Goal: Information Seeking & Learning: Learn about a topic

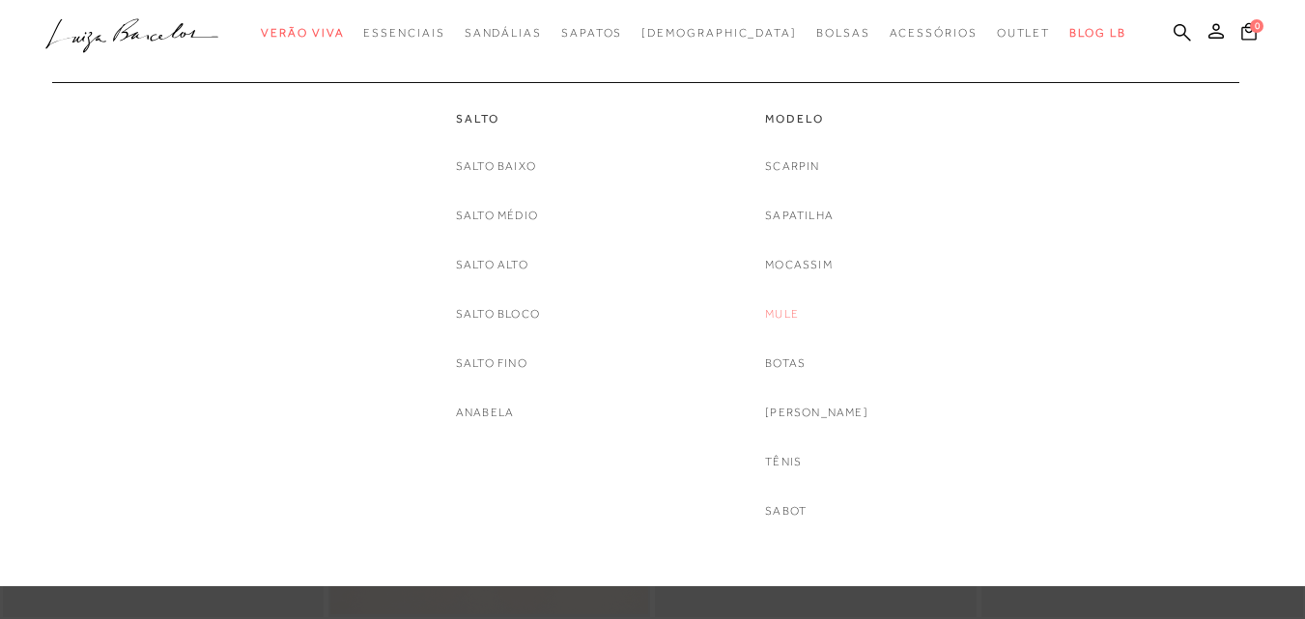
click at [799, 318] on link "Mule" at bounding box center [782, 314] width 34 height 20
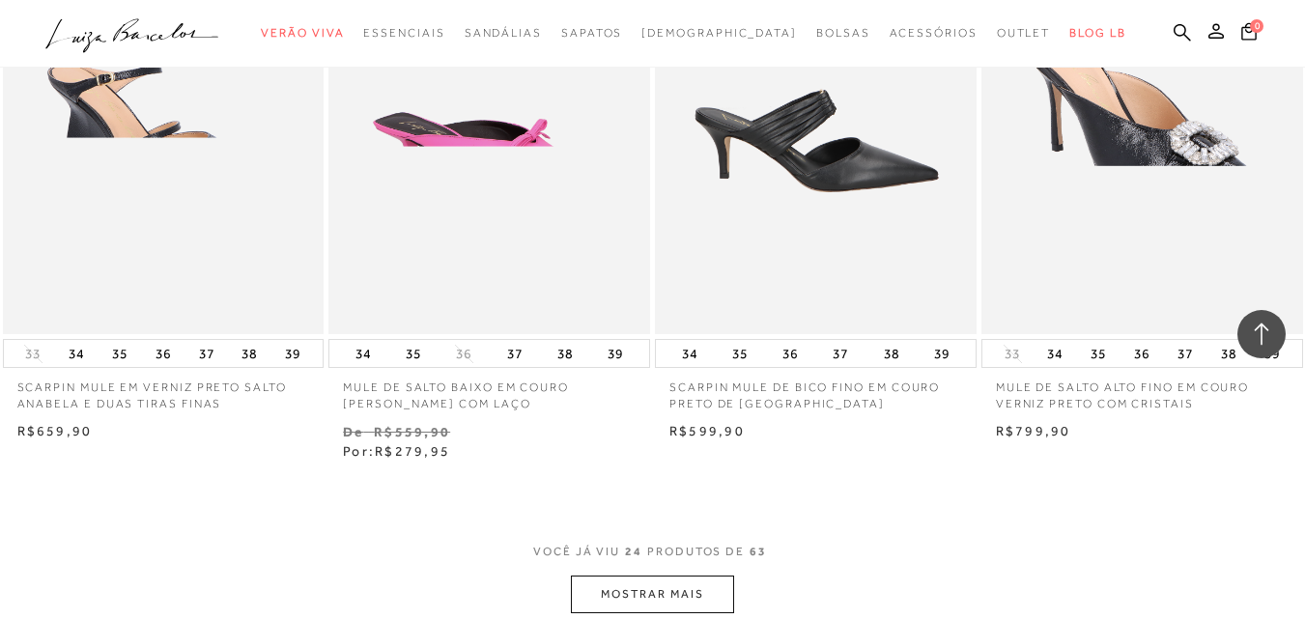
scroll to position [3670, 0]
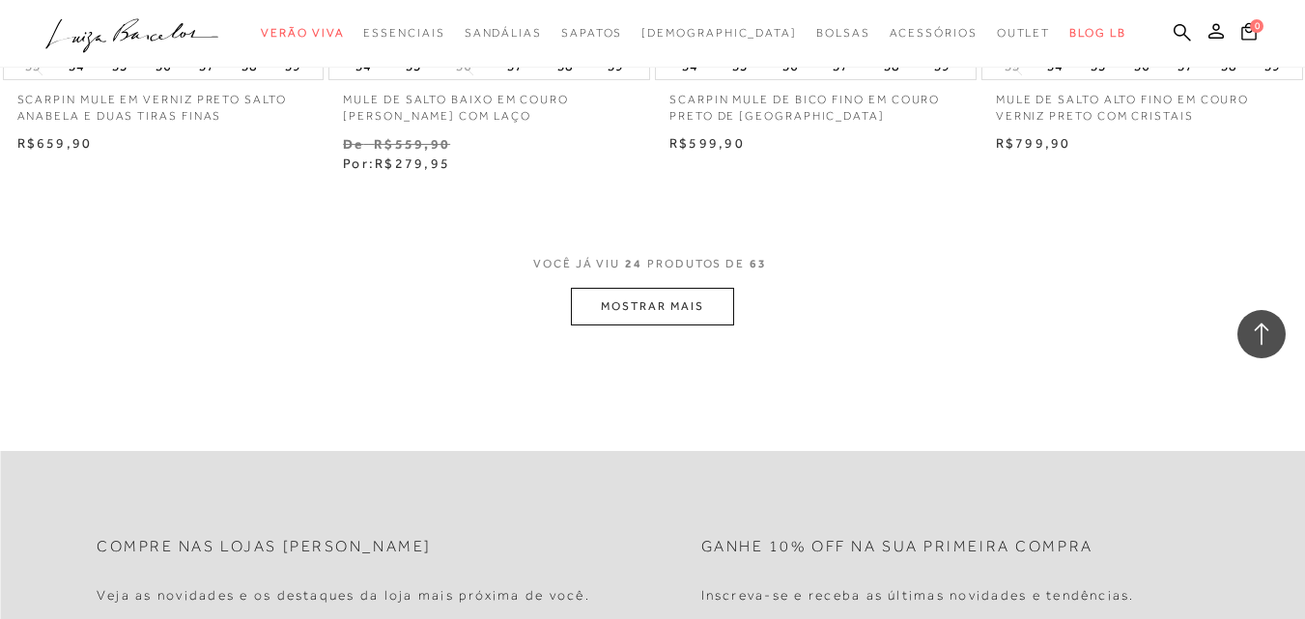
click at [680, 310] on button "MOSTRAR MAIS" at bounding box center [652, 307] width 162 height 38
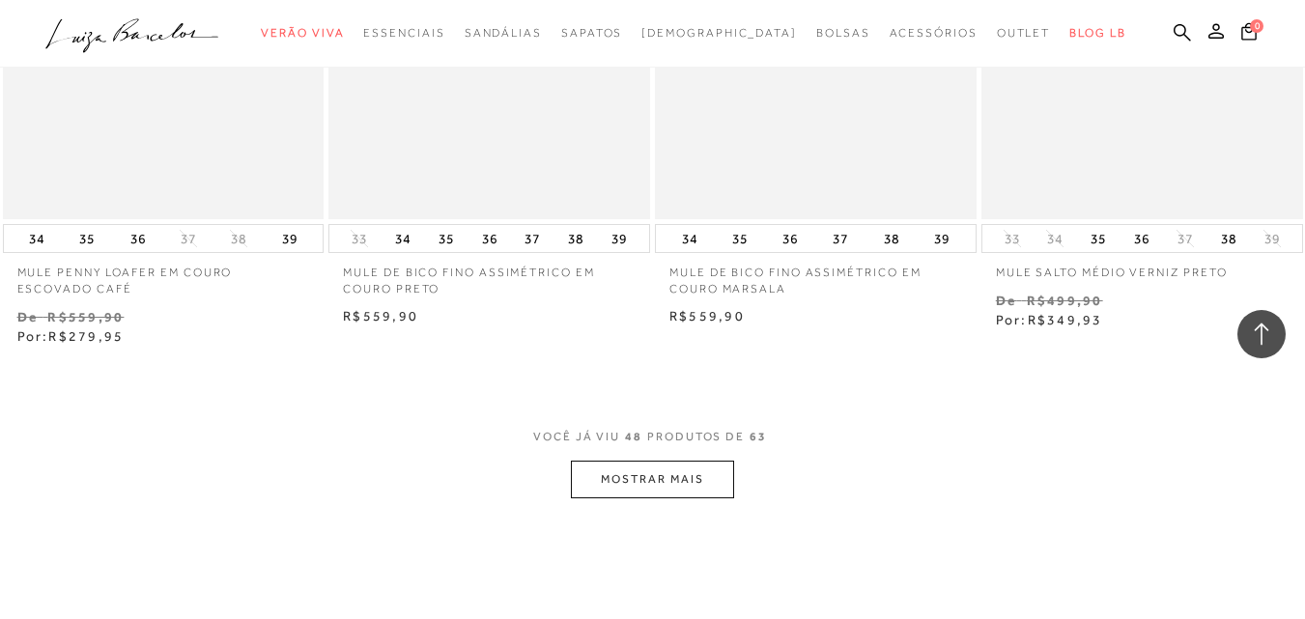
scroll to position [7244, 0]
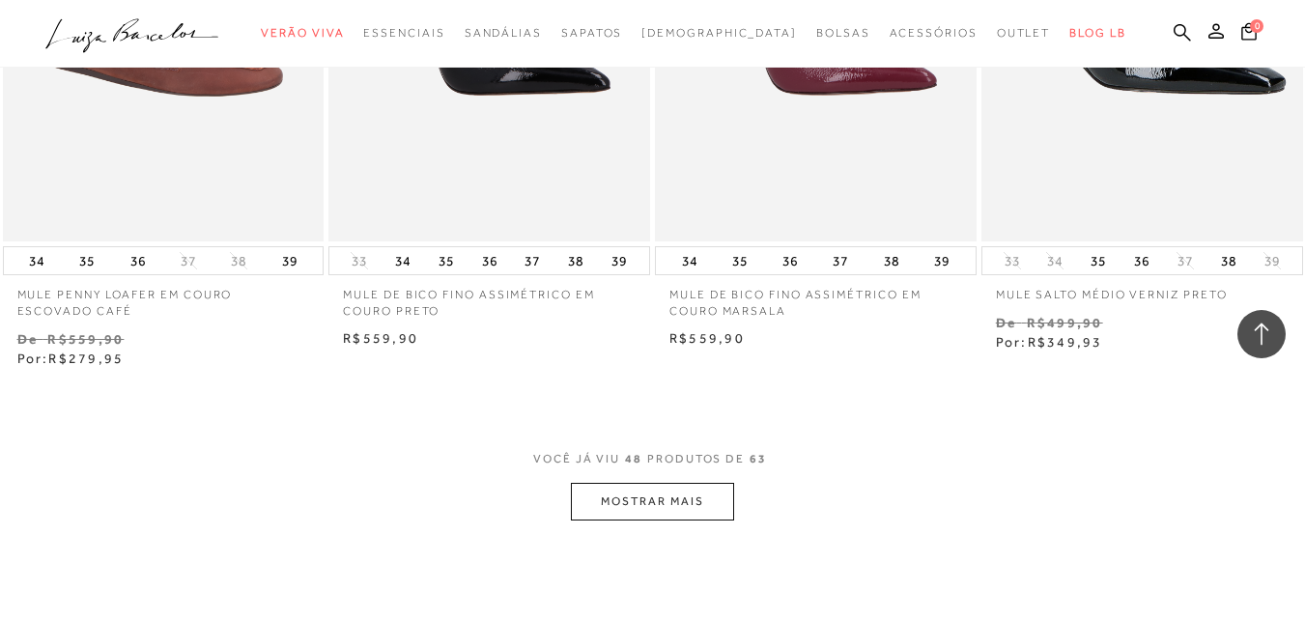
click at [688, 498] on button "MOSTRAR MAIS" at bounding box center [652, 502] width 162 height 38
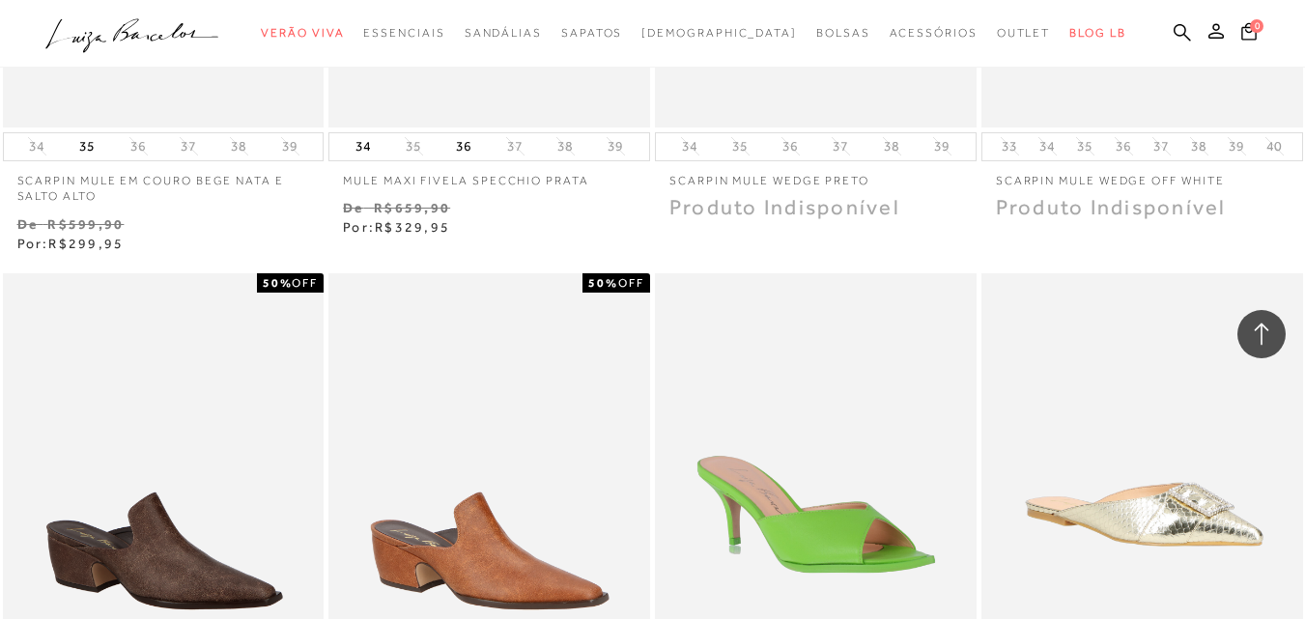
scroll to position [8210, 0]
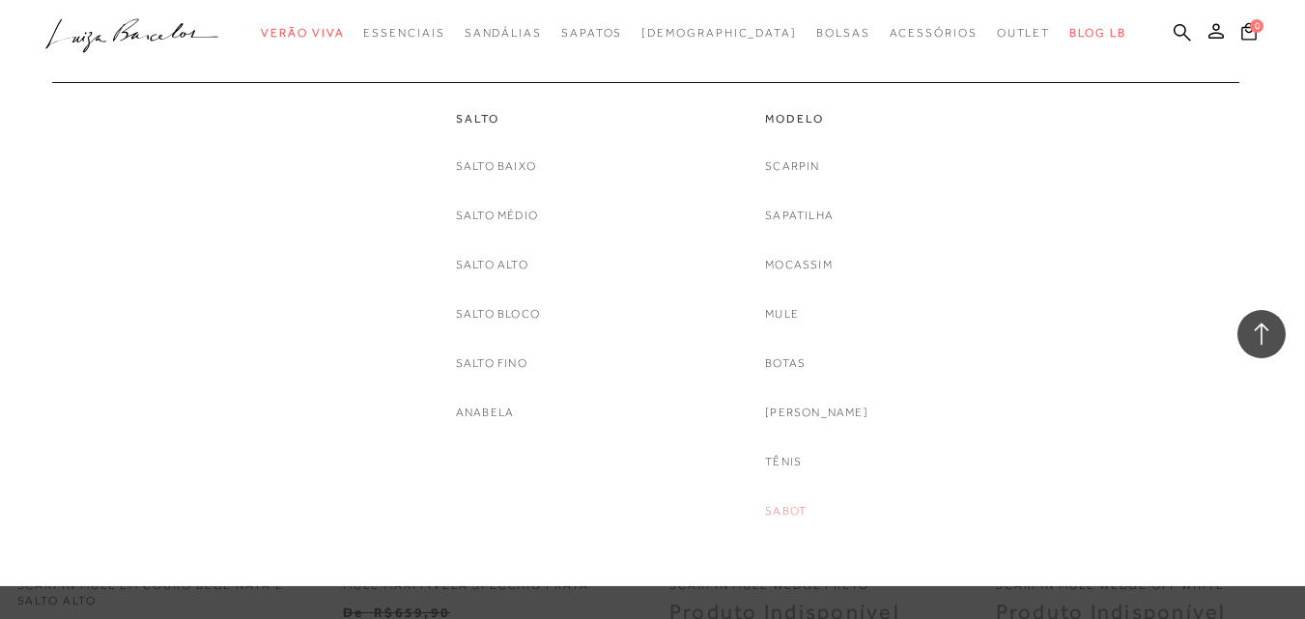
click at [803, 516] on link "Sabot" at bounding box center [786, 511] width 42 height 20
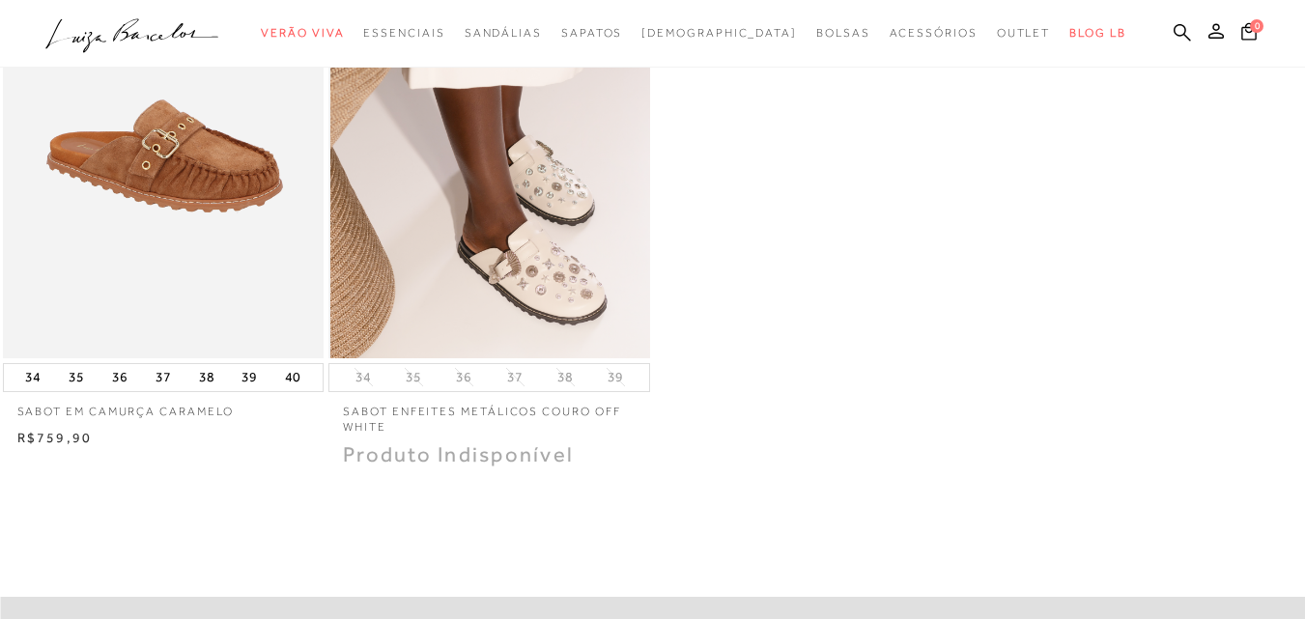
scroll to position [290, 0]
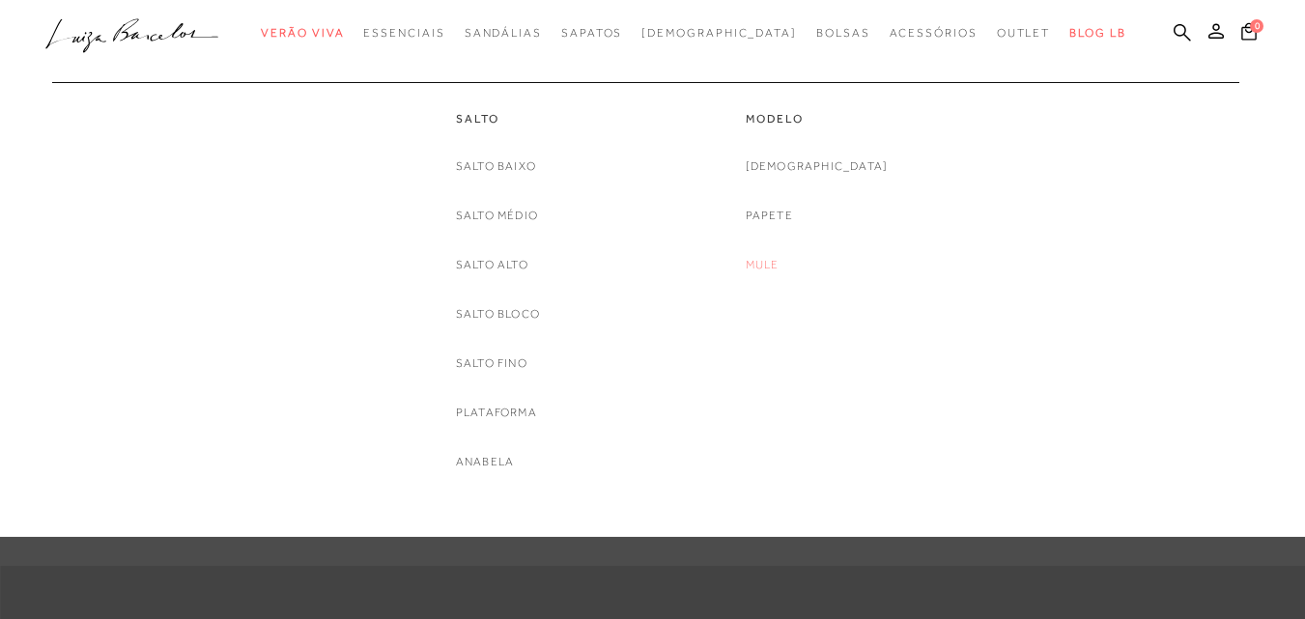
click at [779, 260] on link "Mule" at bounding box center [763, 265] width 34 height 20
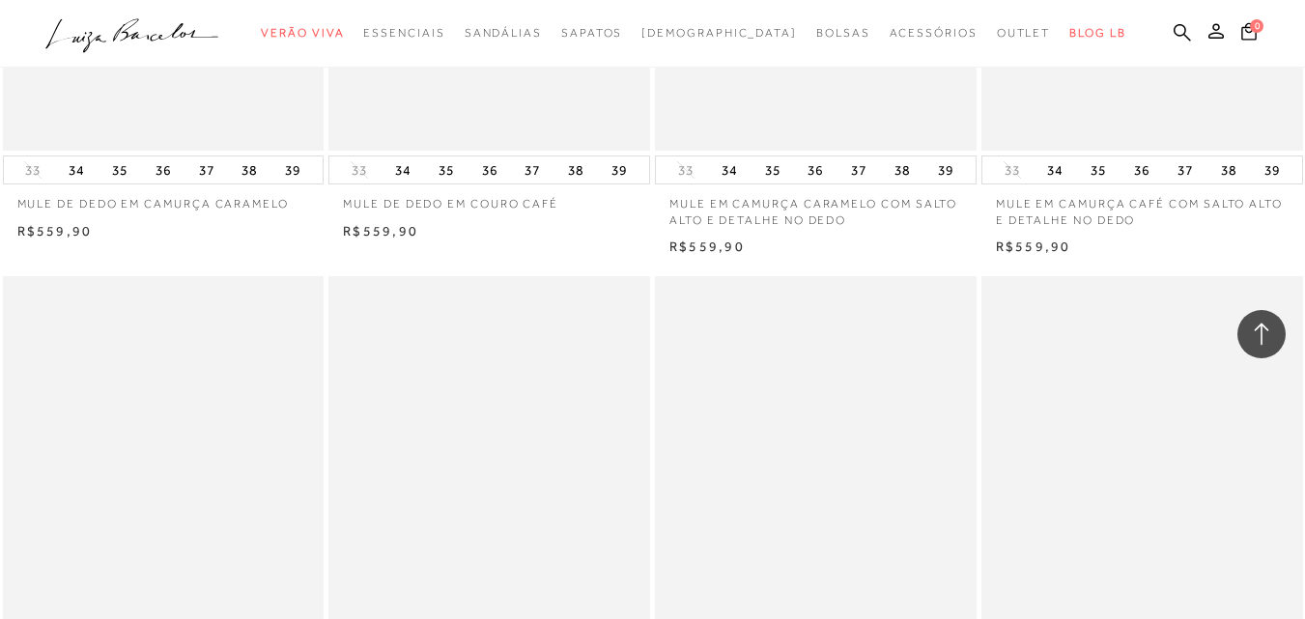
scroll to position [3670, 0]
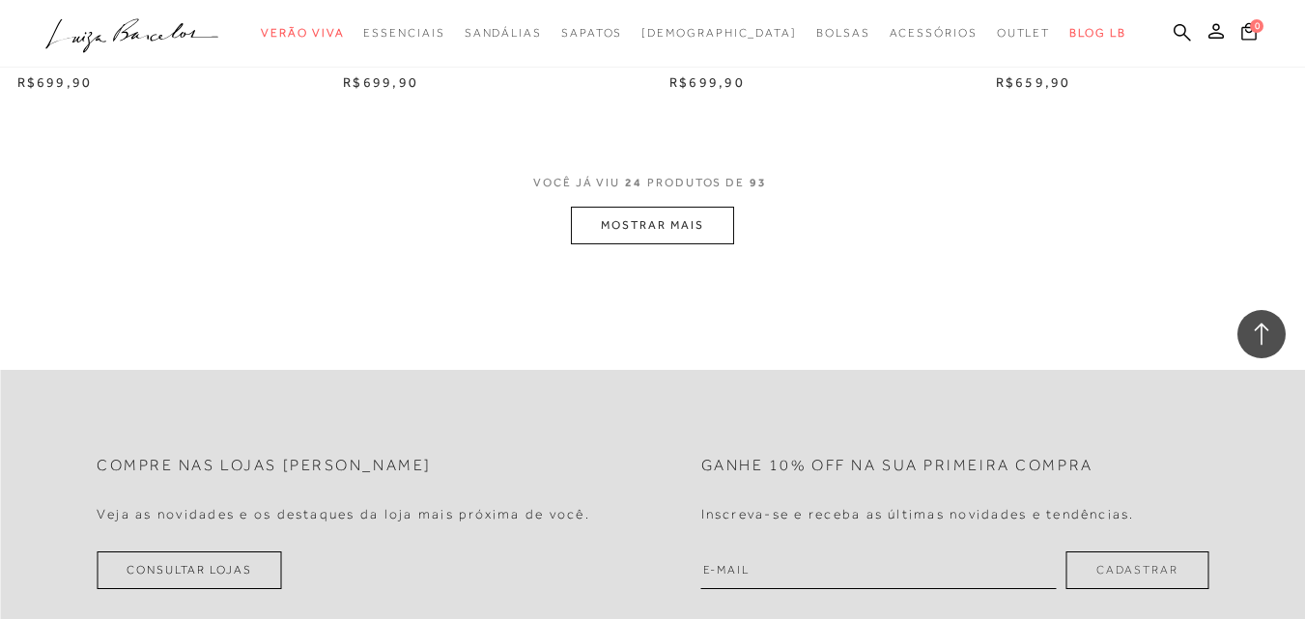
click at [680, 231] on button "MOSTRAR MAIS" at bounding box center [652, 226] width 162 height 38
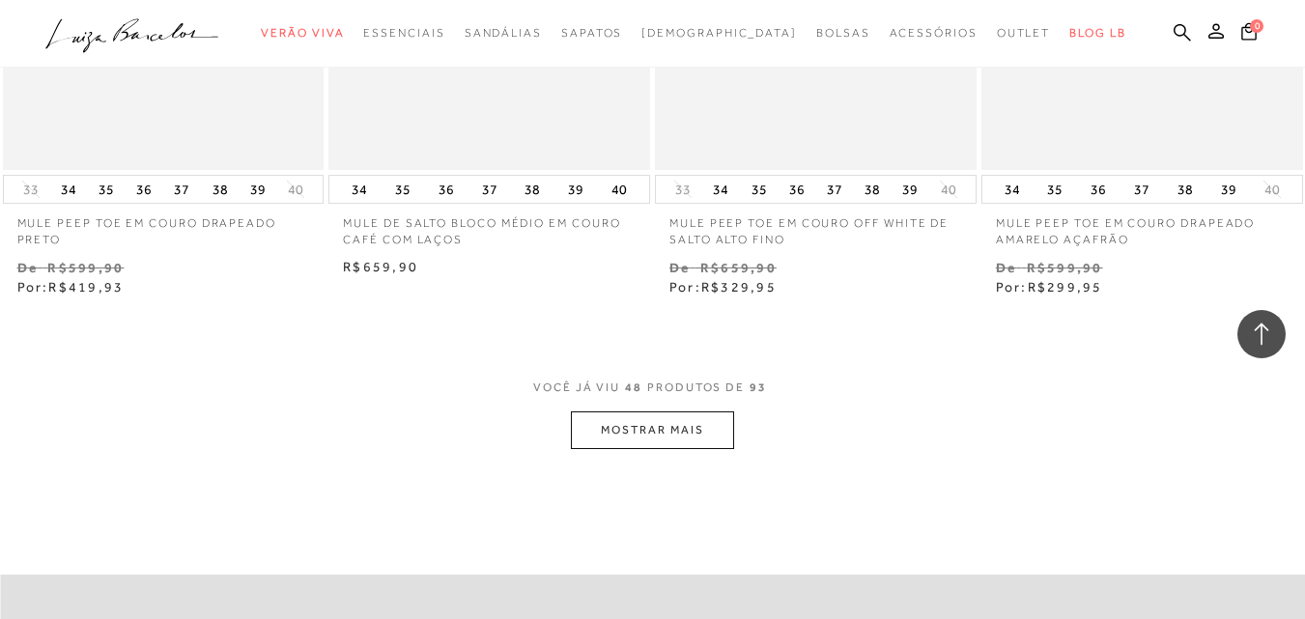
scroll to position [7148, 0]
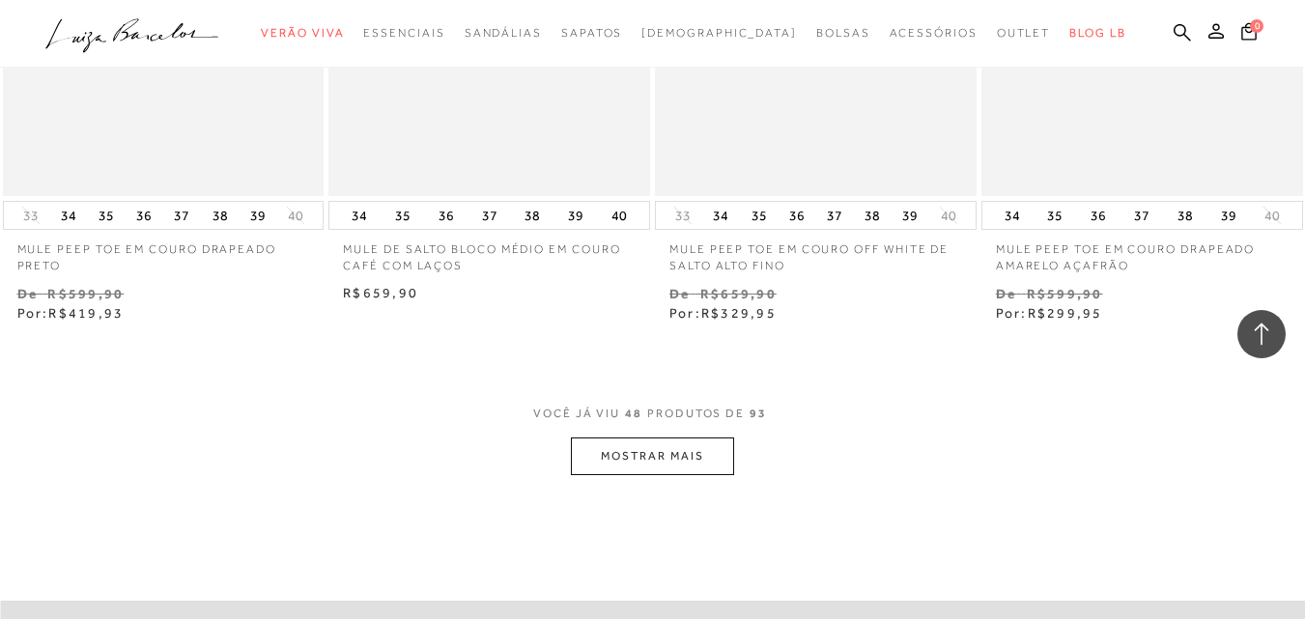
click at [703, 452] on button "MOSTRAR MAIS" at bounding box center [652, 457] width 162 height 38
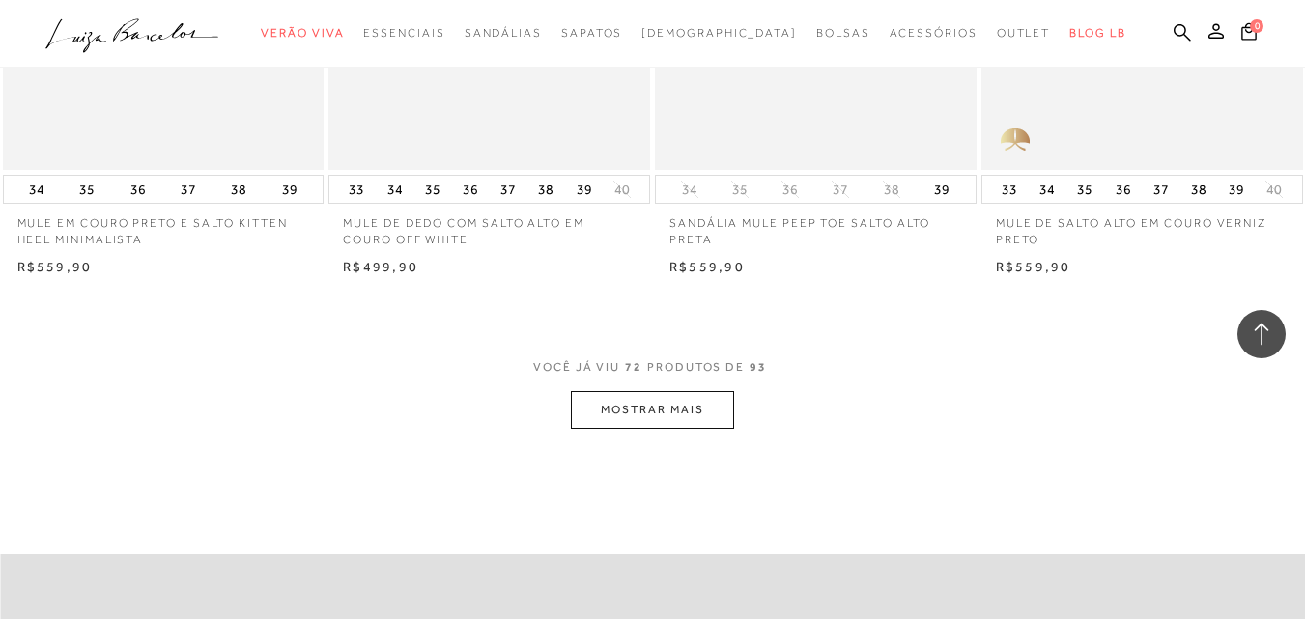
scroll to position [10914, 0]
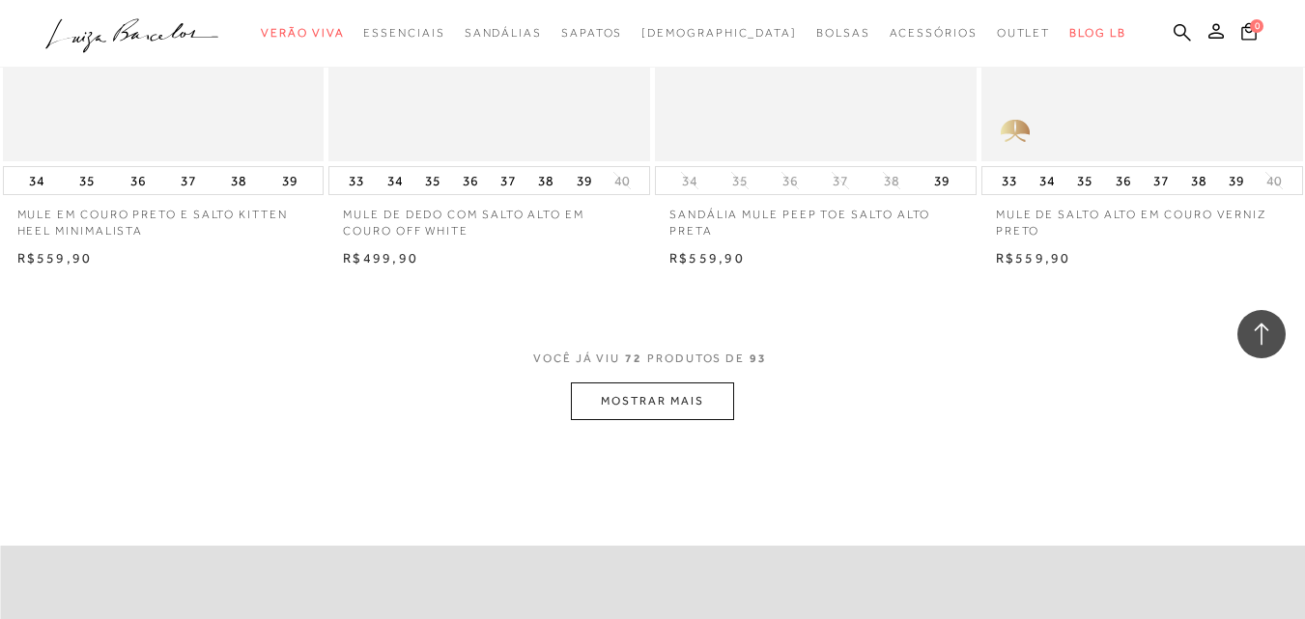
click at [665, 401] on button "MOSTRAR MAIS" at bounding box center [652, 401] width 162 height 38
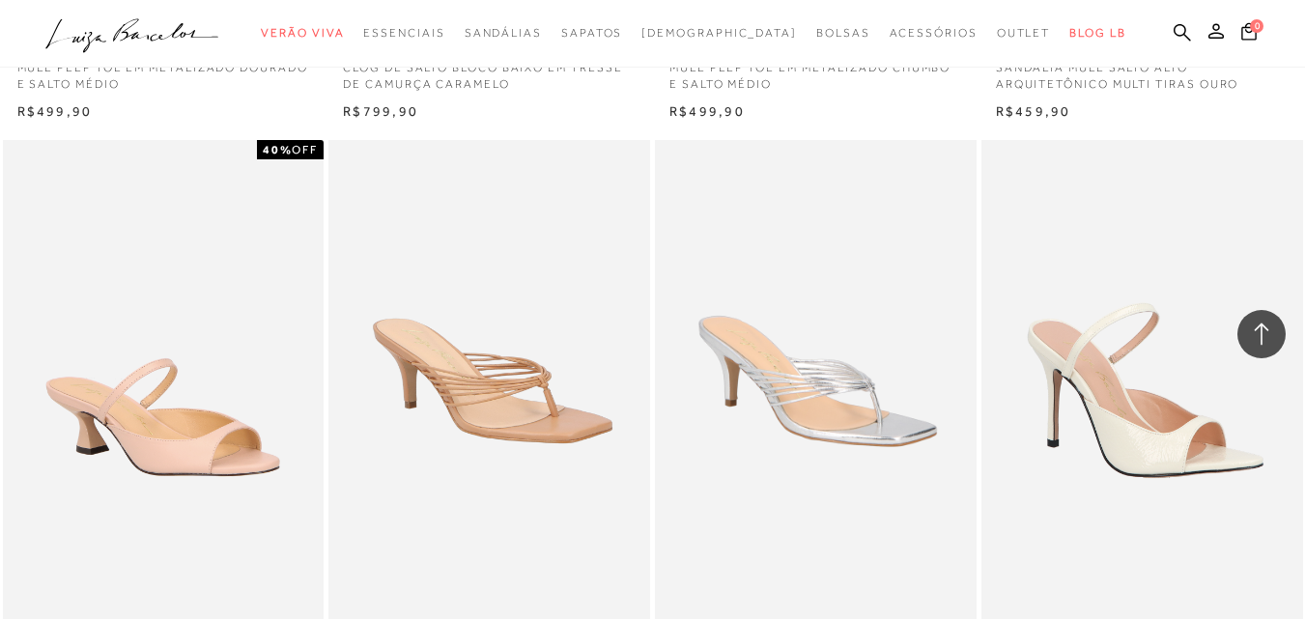
scroll to position [11880, 0]
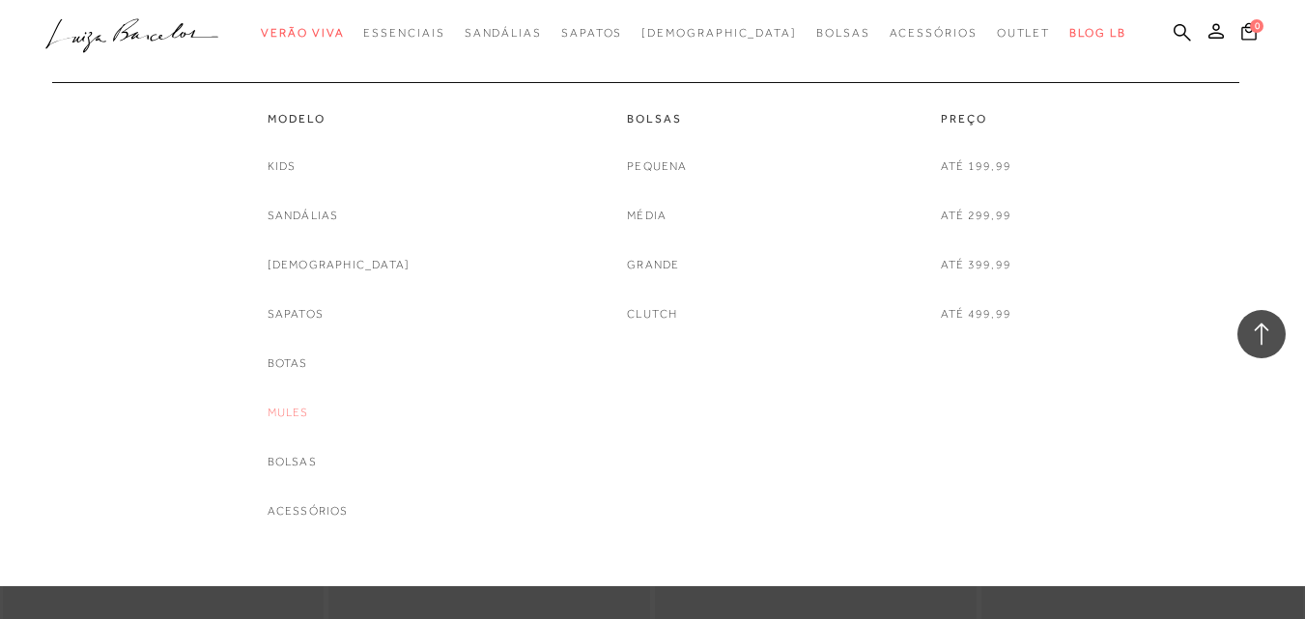
click at [309, 412] on link "Mules" at bounding box center [289, 413] width 42 height 20
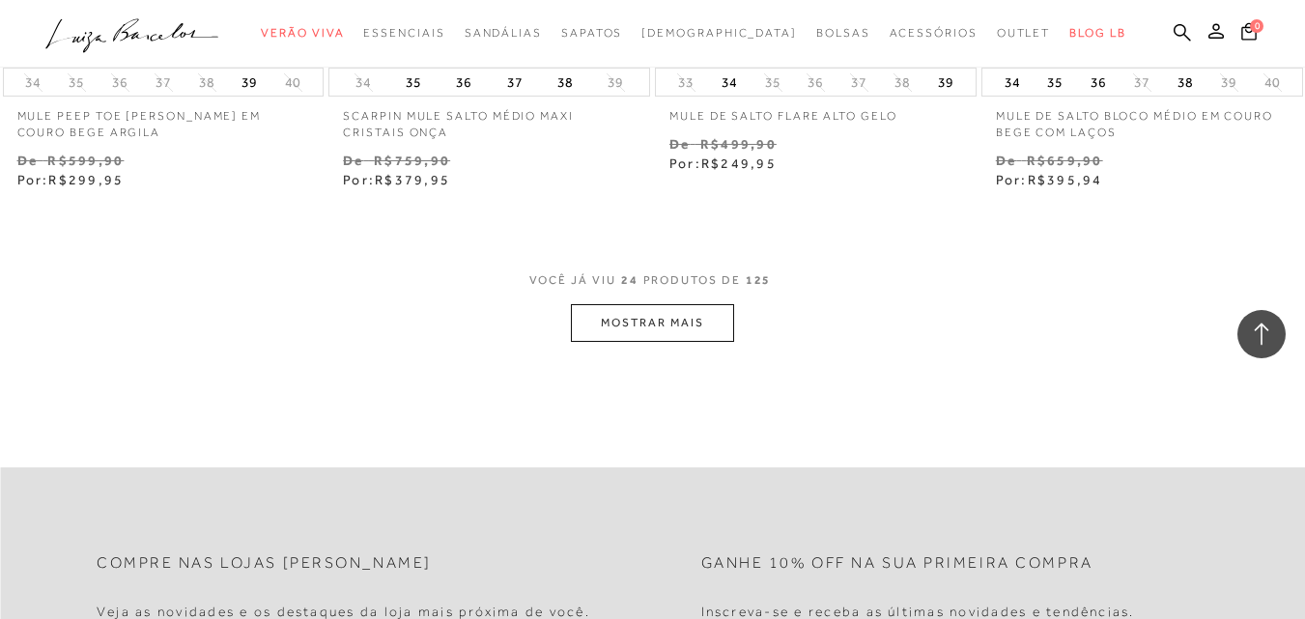
scroll to position [3767, 0]
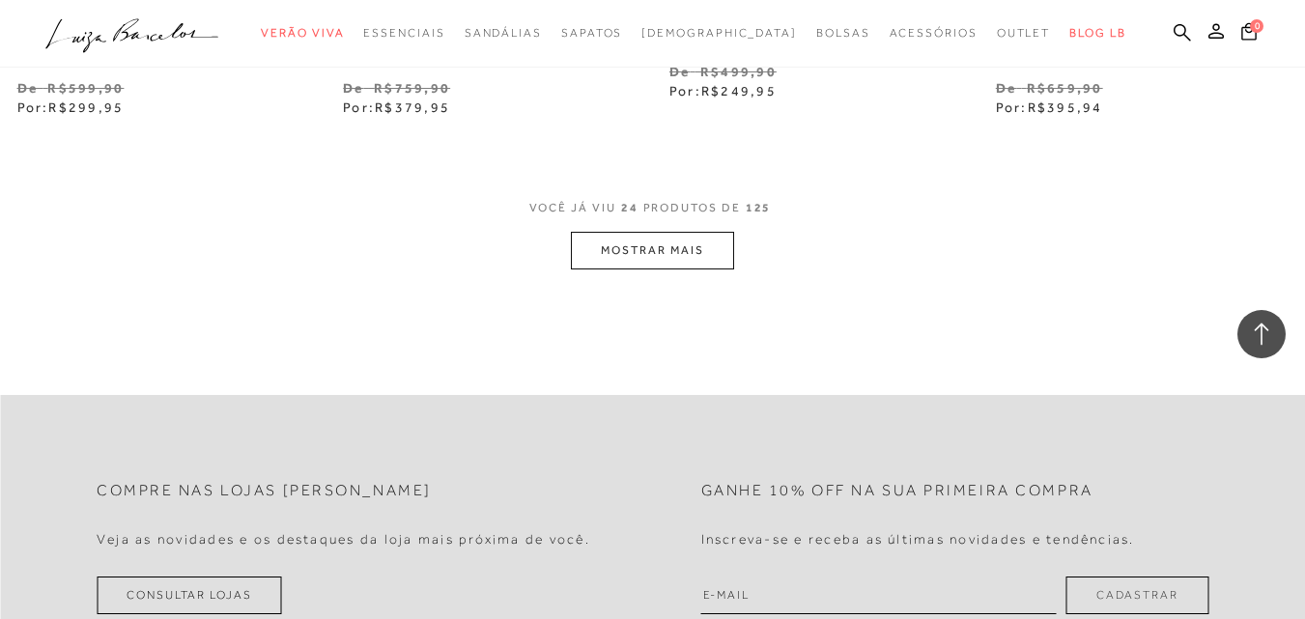
click at [666, 261] on button "MOSTRAR MAIS" at bounding box center [652, 251] width 162 height 38
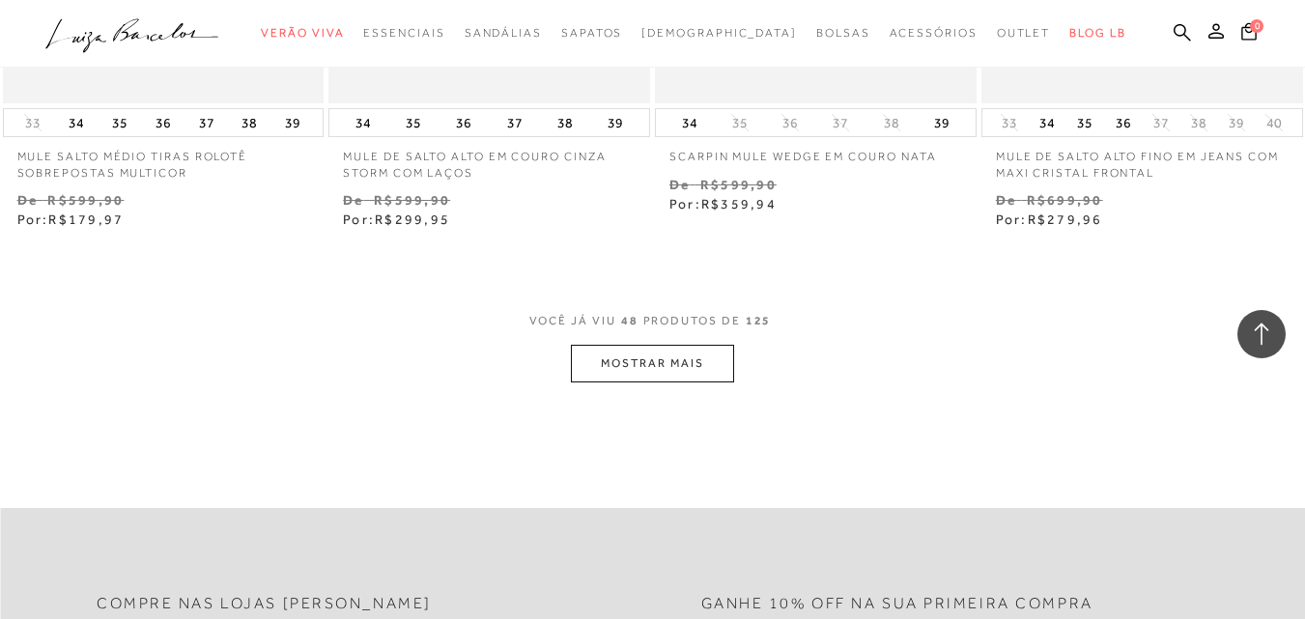
scroll to position [7437, 0]
click at [654, 371] on button "MOSTRAR MAIS" at bounding box center [652, 366] width 162 height 38
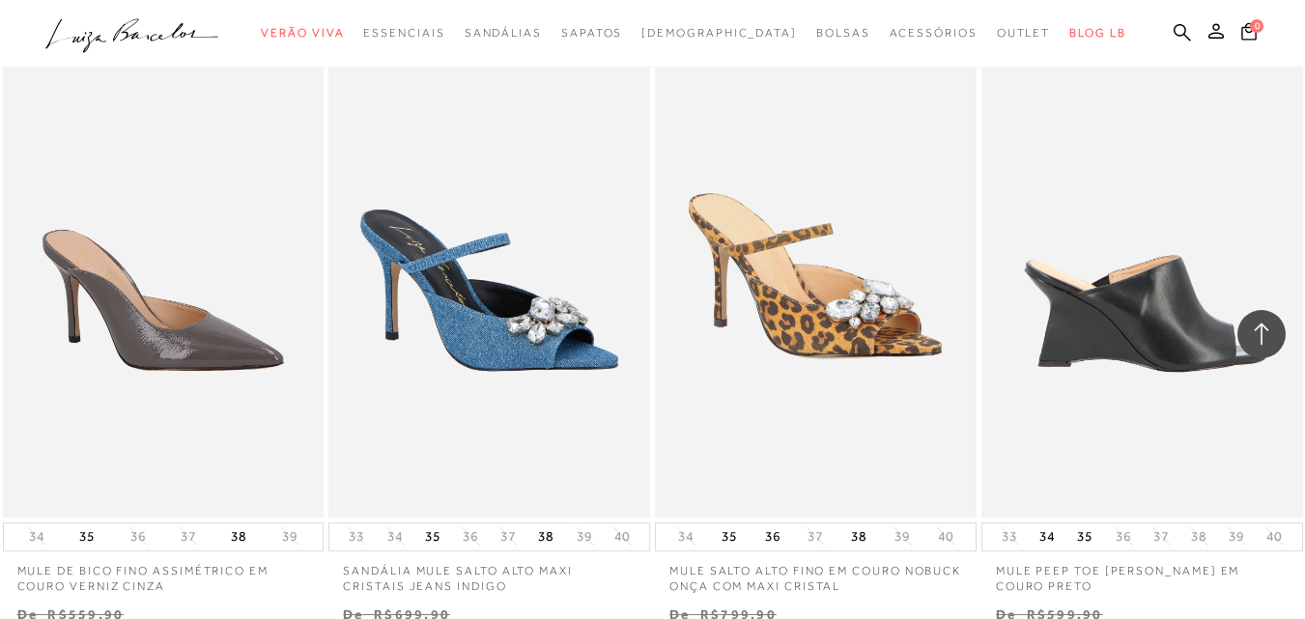
scroll to position [11108, 0]
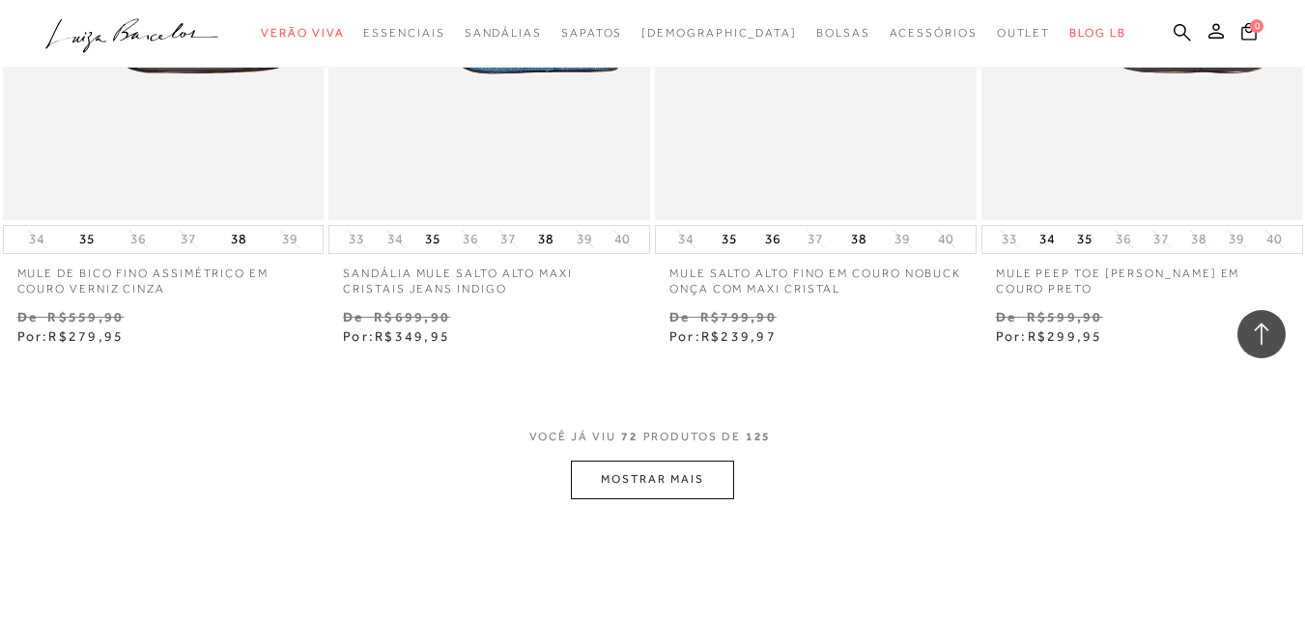
click at [654, 476] on button "MOSTRAR MAIS" at bounding box center [652, 480] width 162 height 38
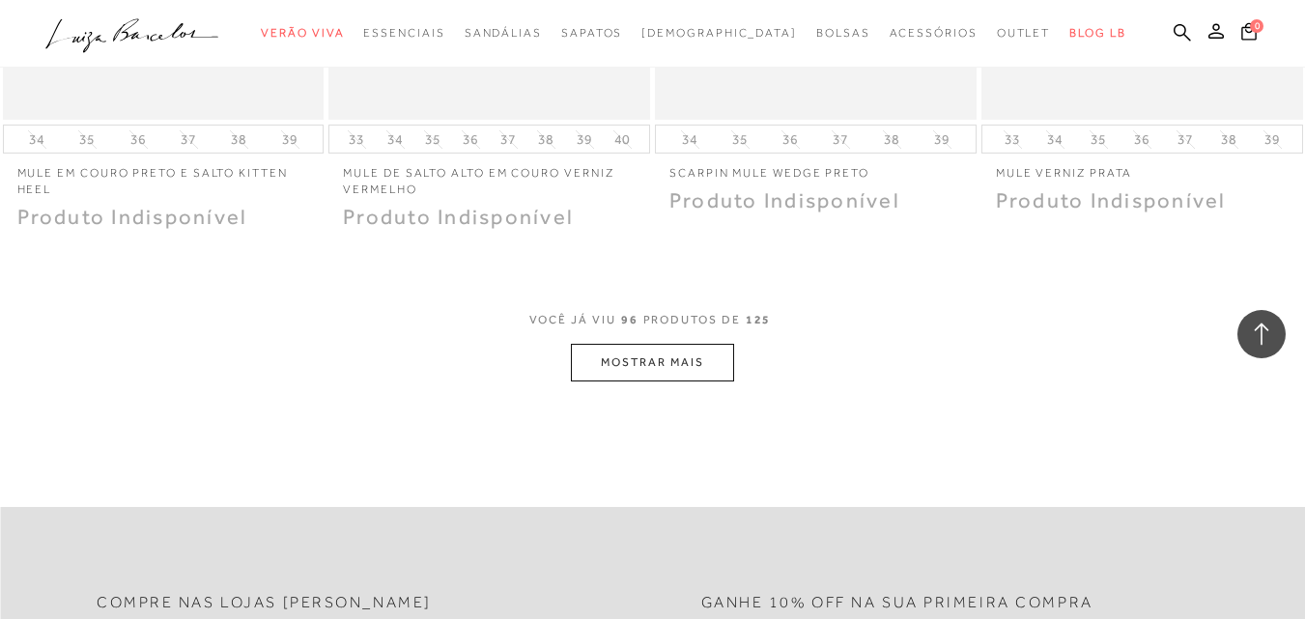
scroll to position [14971, 0]
click at [676, 357] on button "MOSTRAR MAIS" at bounding box center [652, 368] width 162 height 38
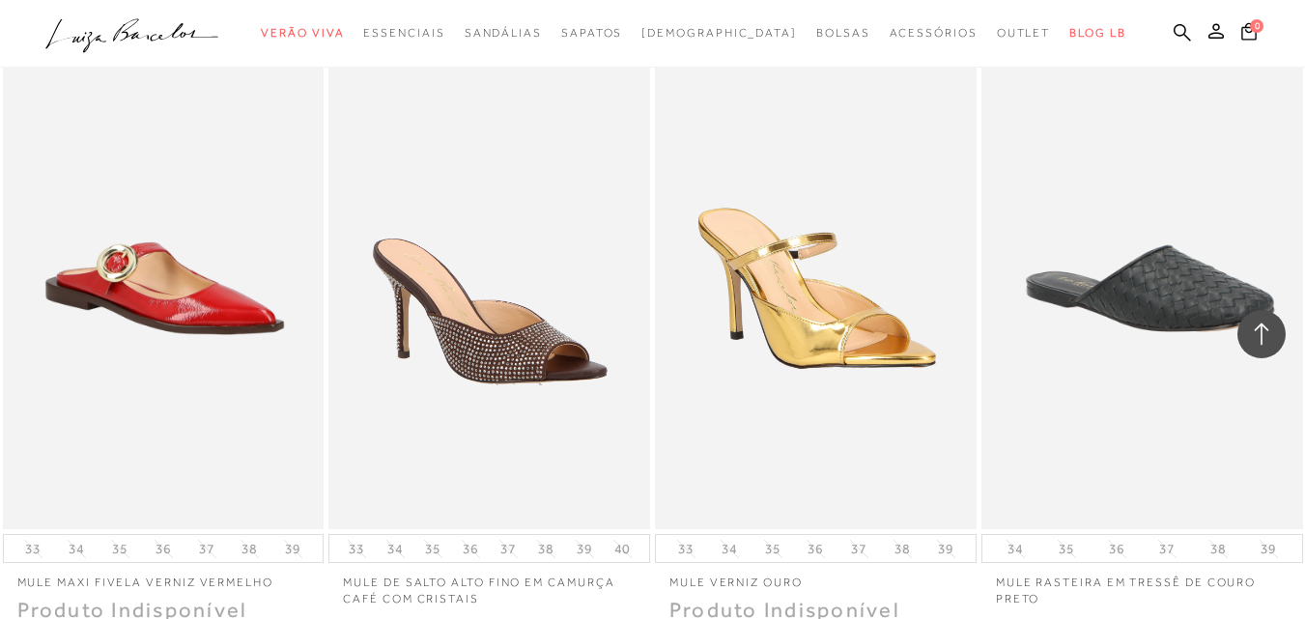
scroll to position [18642, 0]
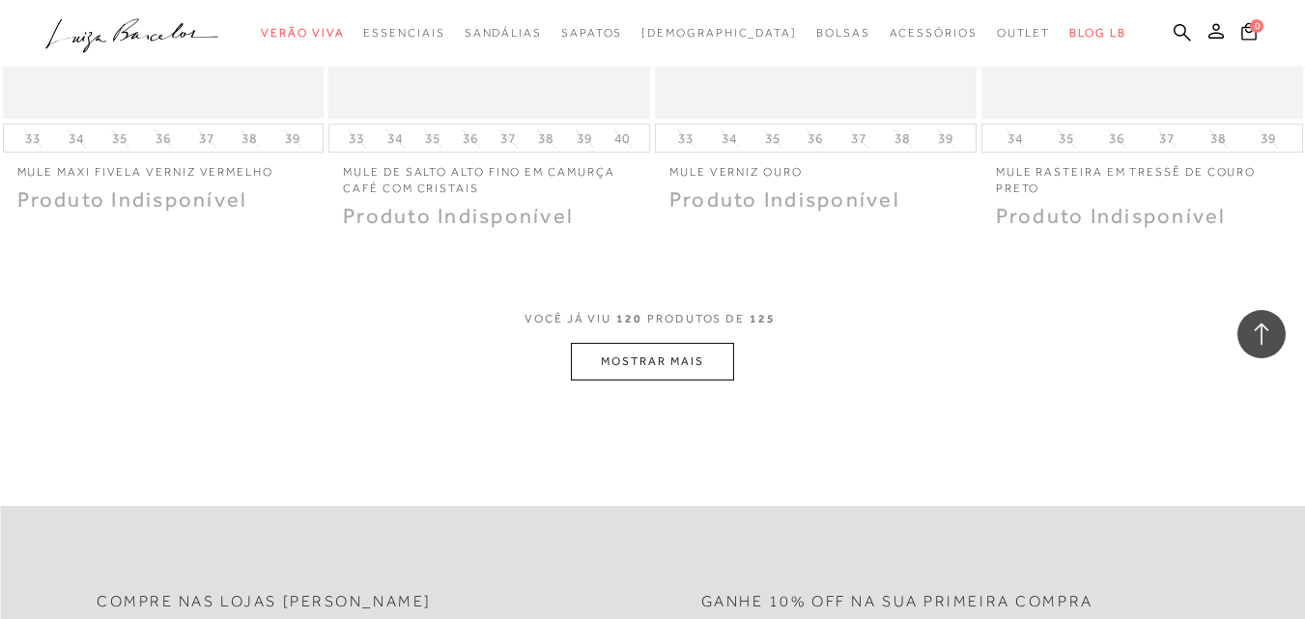
click at [678, 343] on button "MOSTRAR MAIS" at bounding box center [652, 362] width 162 height 38
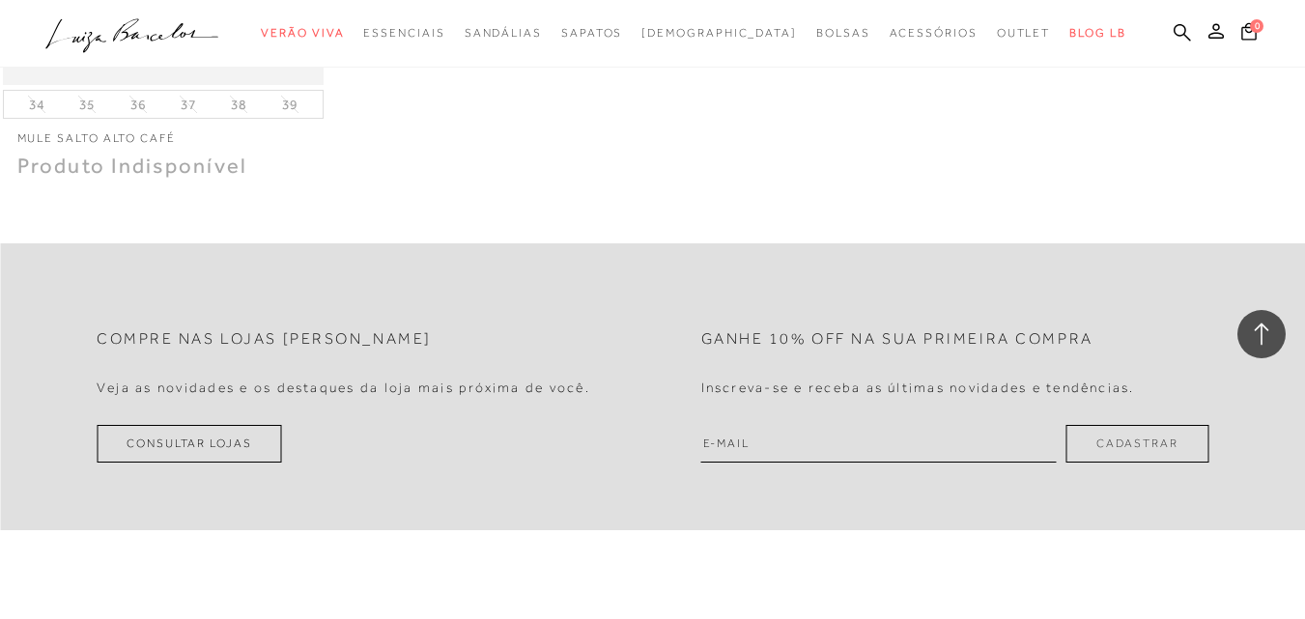
scroll to position [19660, 0]
